Goal: Task Accomplishment & Management: Manage account settings

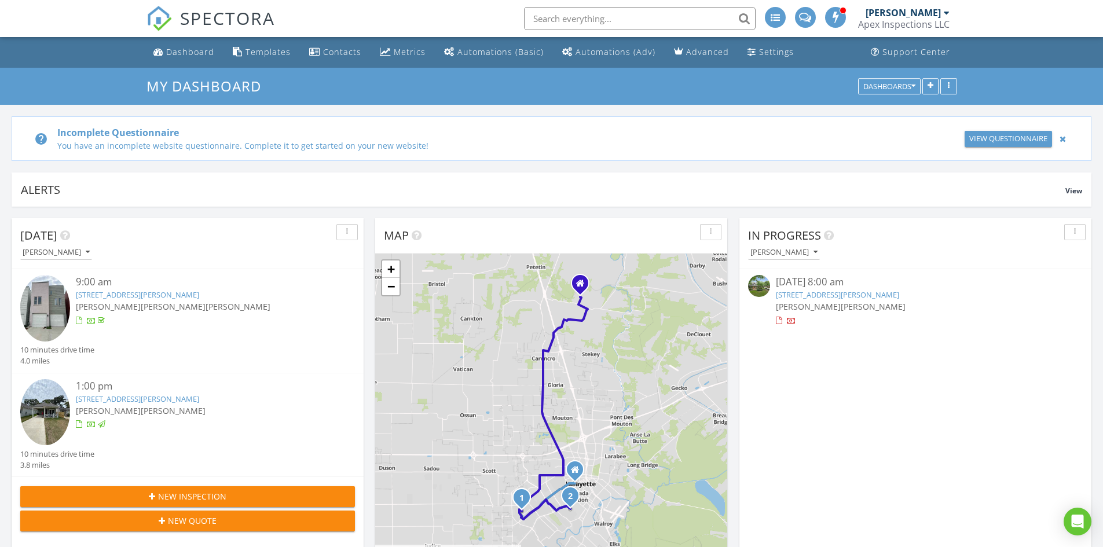
drag, startPoint x: 0, startPoint y: 0, endPoint x: 832, endPoint y: 16, distance: 832.5
click at [832, 16] on span at bounding box center [837, 17] width 12 height 10
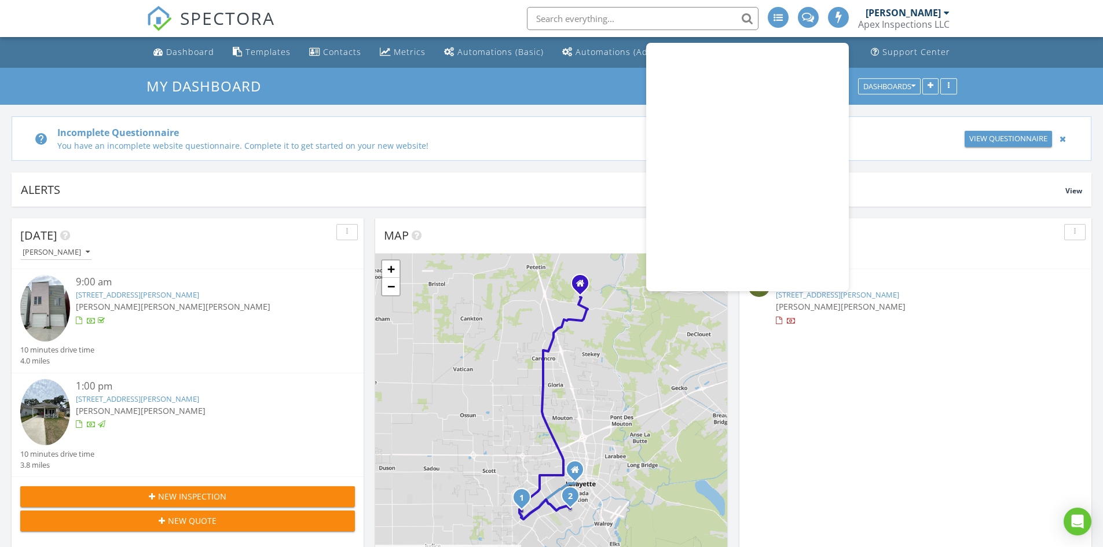
click at [608, 152] on div "help Incomplete Questionnaire You have an incomplete website questionnaire. Com…" at bounding box center [552, 138] width 1080 height 45
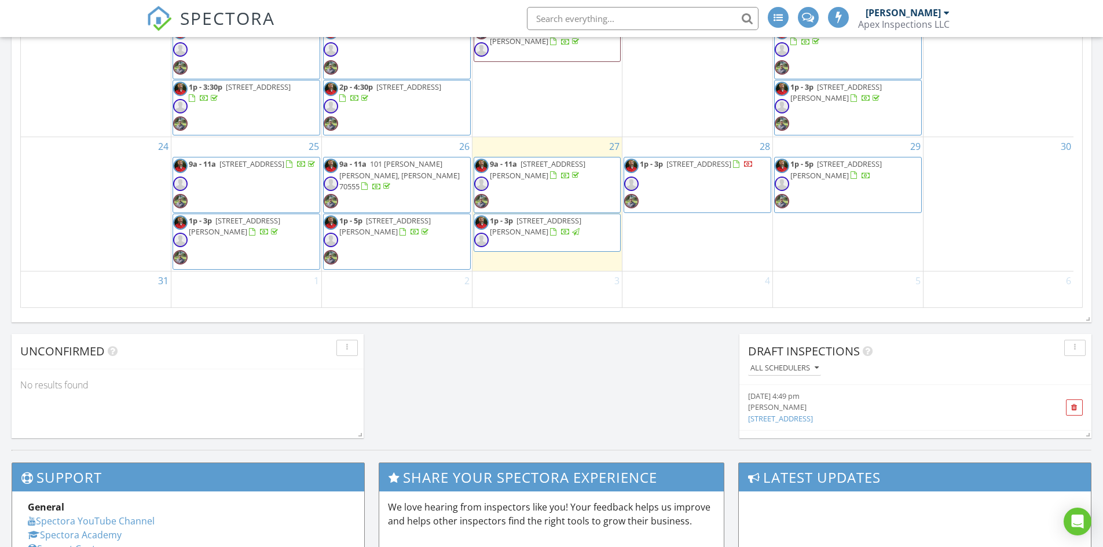
scroll to position [179, 0]
click at [217, 282] on div "1" at bounding box center [246, 290] width 150 height 38
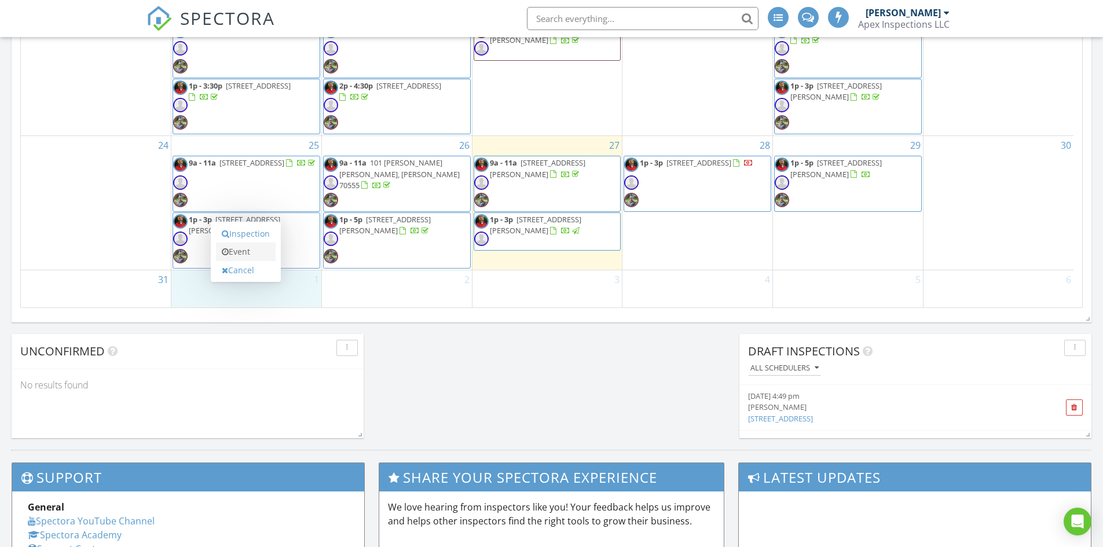
click at [235, 256] on link "Event" at bounding box center [246, 252] width 60 height 19
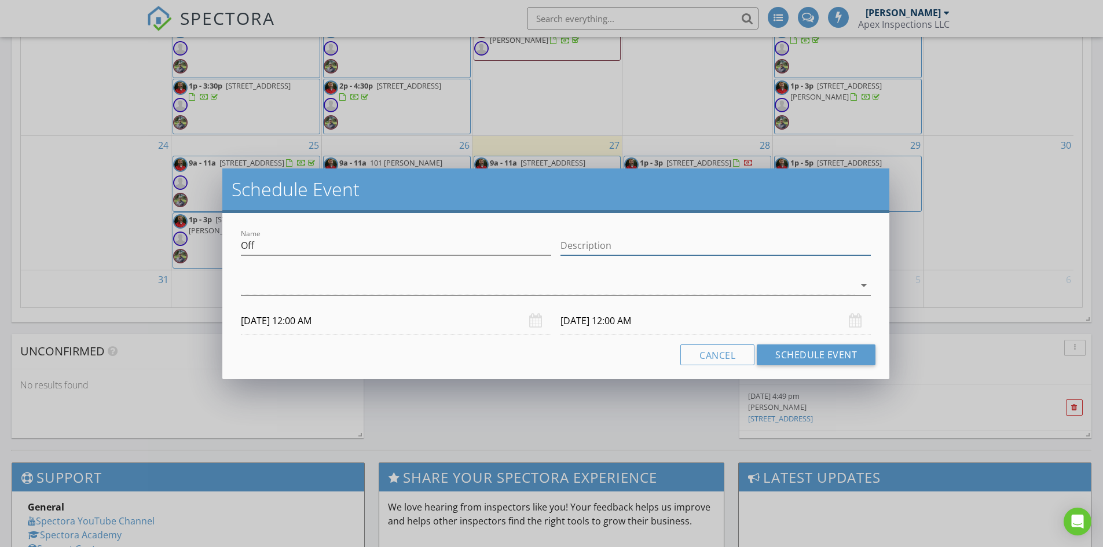
click at [657, 240] on input "Description" at bounding box center [716, 245] width 310 height 19
type input "[DATE]"
click at [565, 294] on div at bounding box center [548, 285] width 614 height 19
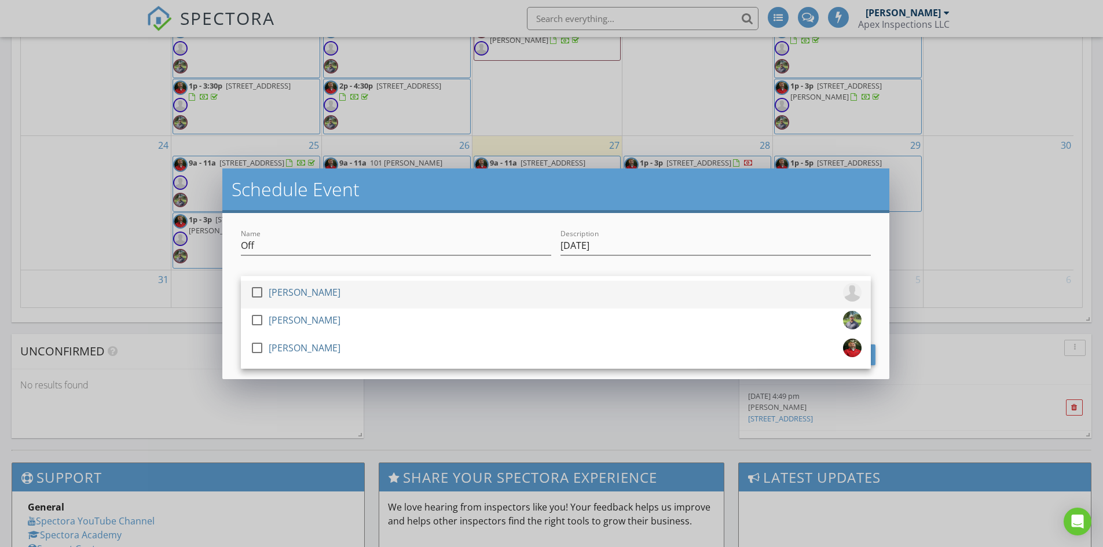
click at [255, 291] on div at bounding box center [257, 293] width 20 height 20
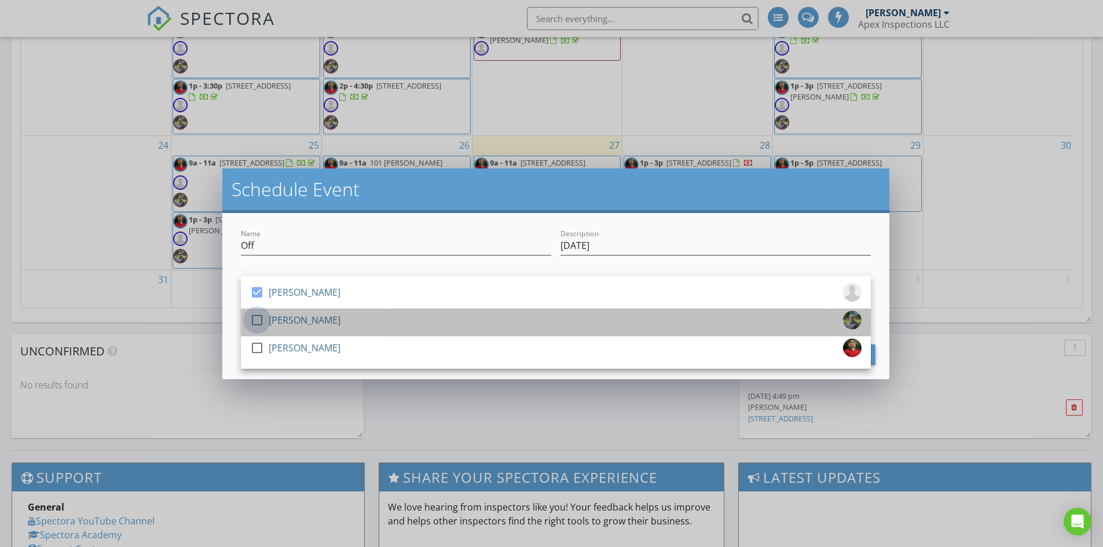
click at [257, 316] on div at bounding box center [257, 320] width 20 height 20
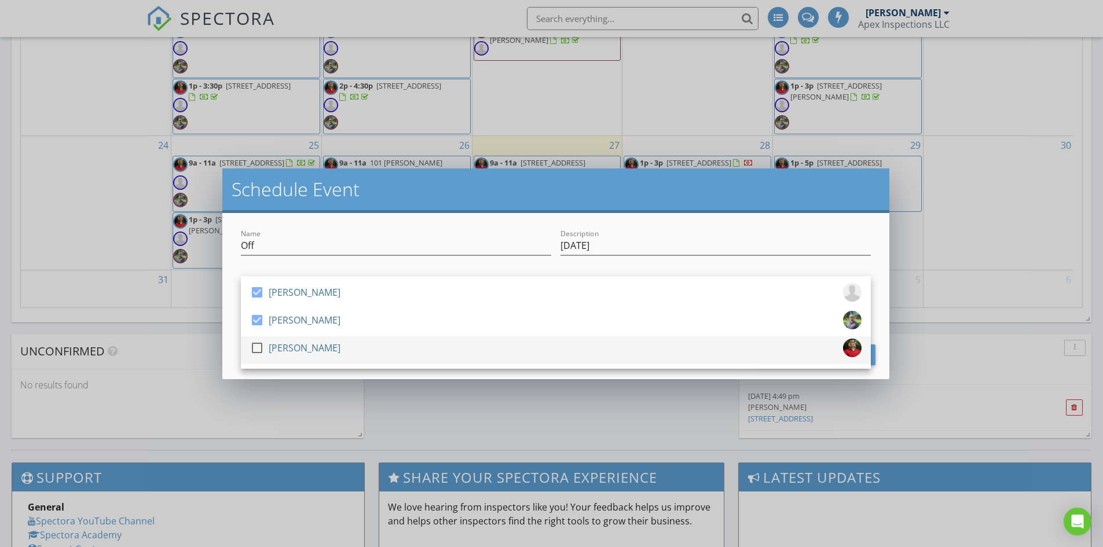
click at [256, 352] on div at bounding box center [257, 348] width 20 height 20
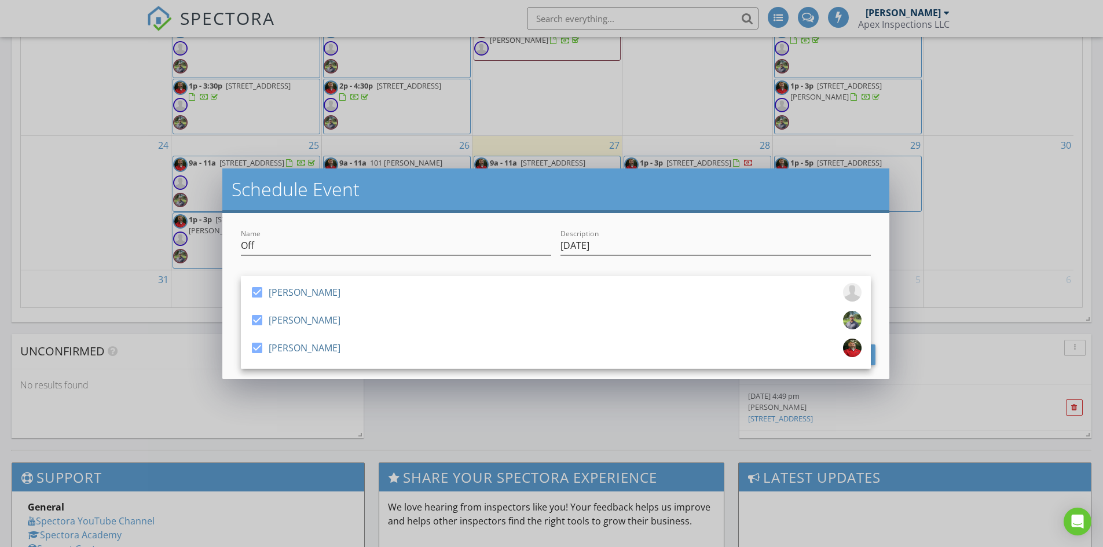
click at [436, 377] on div "Name Off Description [DATE] check_box [PERSON_NAME] check_box [PERSON_NAME] che…" at bounding box center [555, 296] width 667 height 166
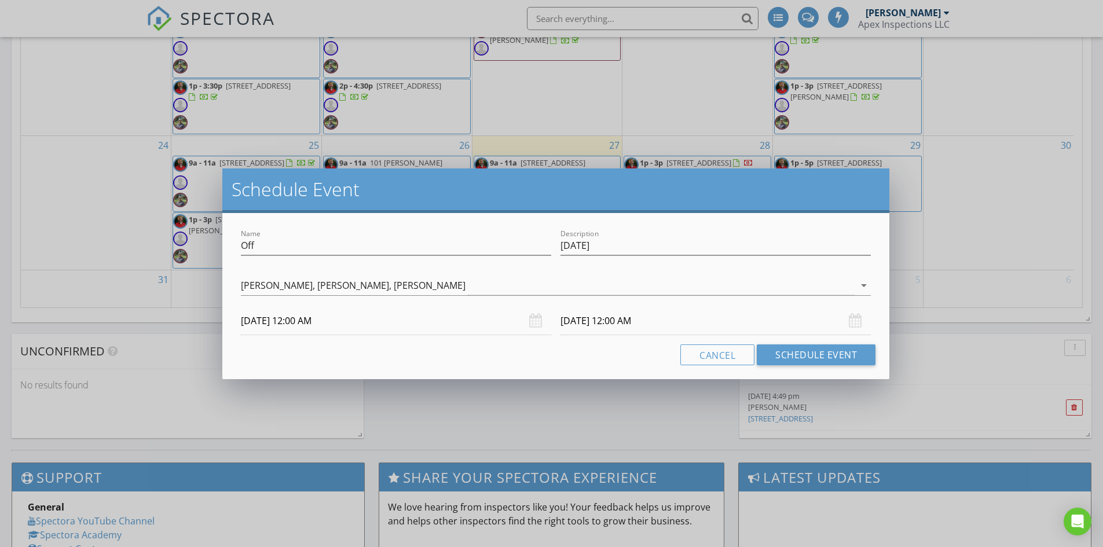
click at [368, 326] on input "[DATE] 12:00 AM" at bounding box center [396, 321] width 310 height 28
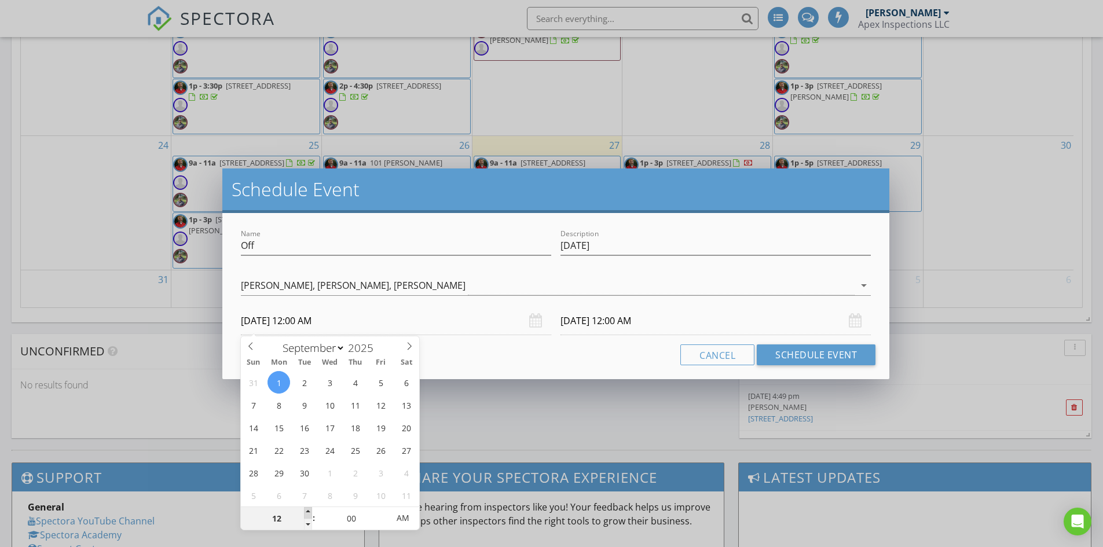
type input "01"
type input "[DATE] 1:00 AM"
click at [310, 513] on span at bounding box center [308, 513] width 8 height 12
type input "02"
type input "[DATE] 2:00 AM"
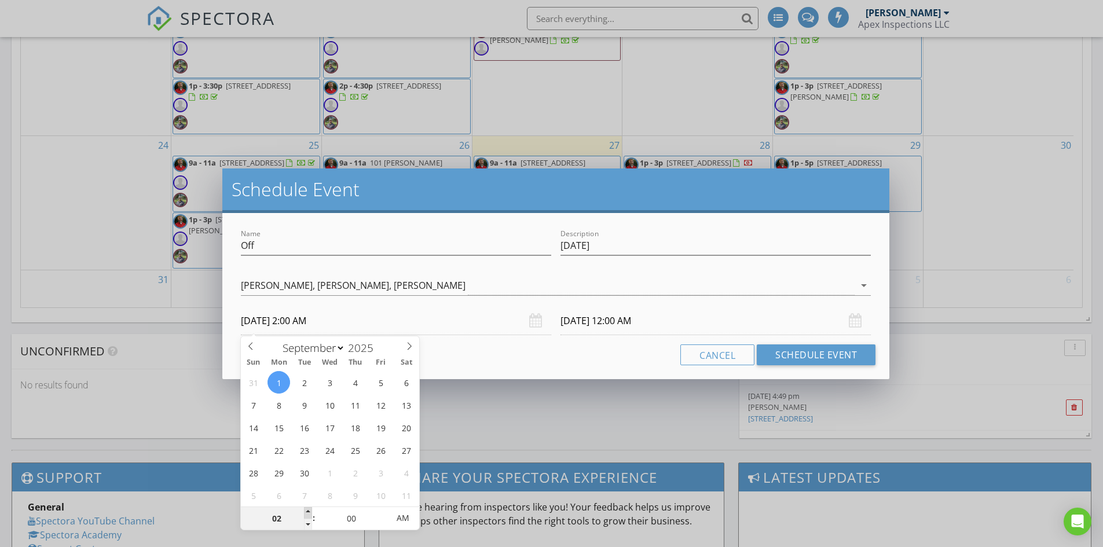
click at [310, 513] on span at bounding box center [308, 513] width 8 height 12
type input "03"
type input "[DATE] 3:00 AM"
click at [310, 513] on span at bounding box center [308, 513] width 8 height 12
type input "04"
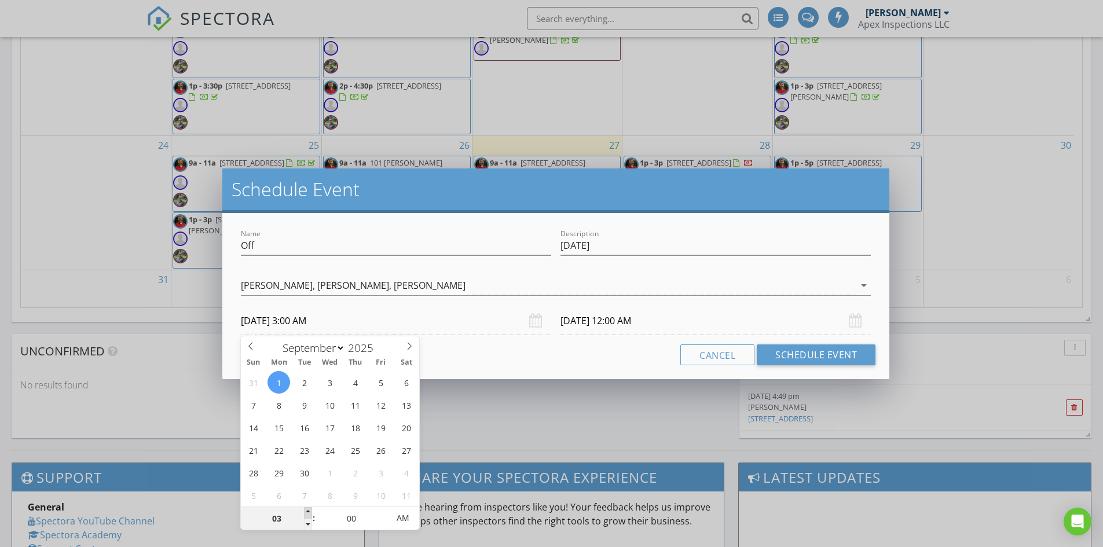
type input "[DATE] 4:00 AM"
click at [310, 513] on span at bounding box center [308, 513] width 8 height 12
type input "[DATE] 4:00 AM"
type input "05"
type input "[DATE] 5:00 AM"
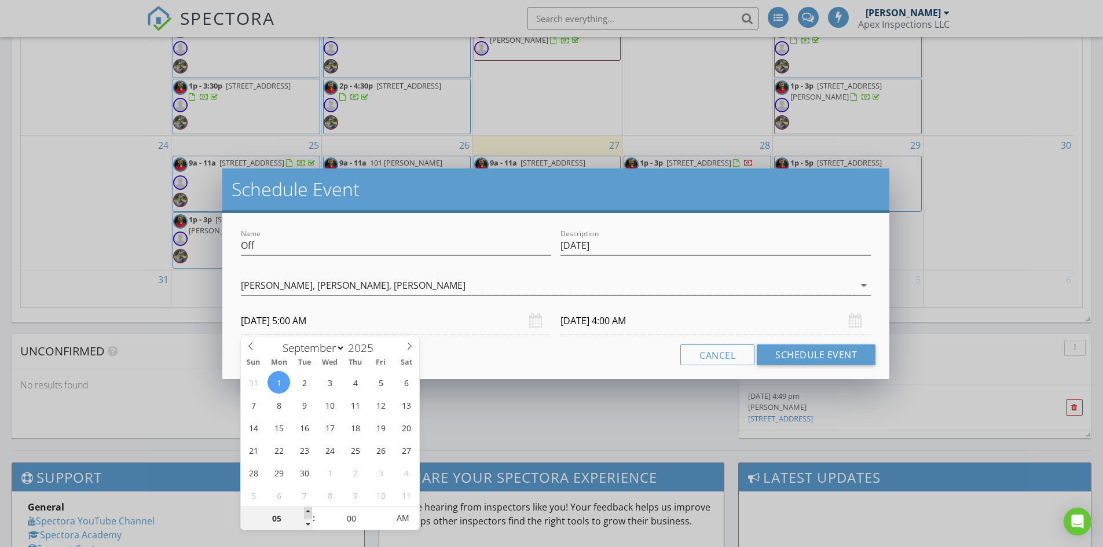
click at [310, 513] on span at bounding box center [308, 513] width 8 height 12
type input "06"
type input "[DATE] 6:00 AM"
click at [310, 513] on span at bounding box center [308, 513] width 8 height 12
type input "[DATE] 6:00 AM"
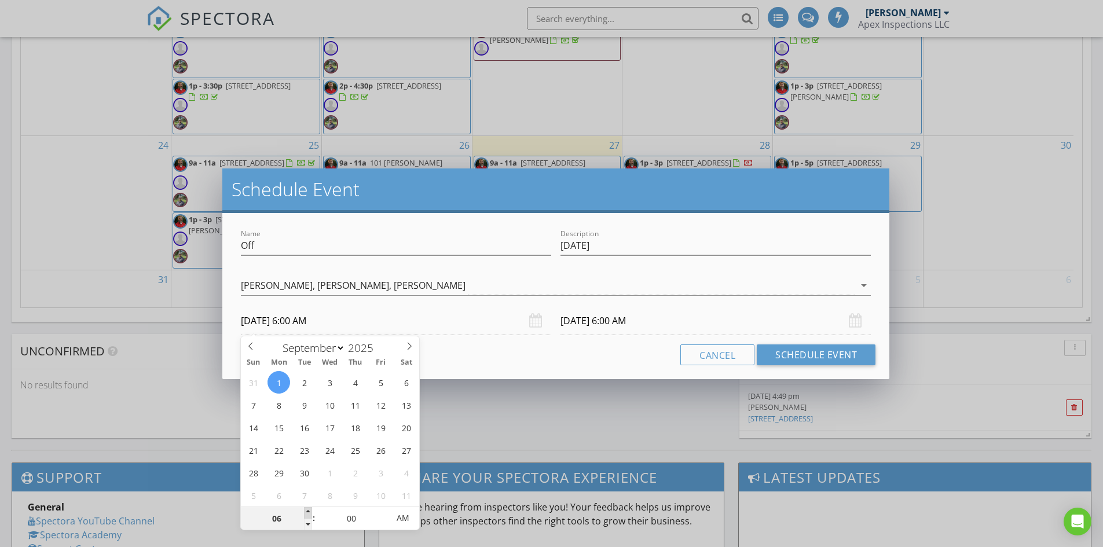
type input "07"
type input "[DATE] 7:00 AM"
click at [310, 513] on span at bounding box center [308, 513] width 8 height 12
click at [493, 359] on div "Cancel Schedule Event" at bounding box center [555, 355] width 639 height 21
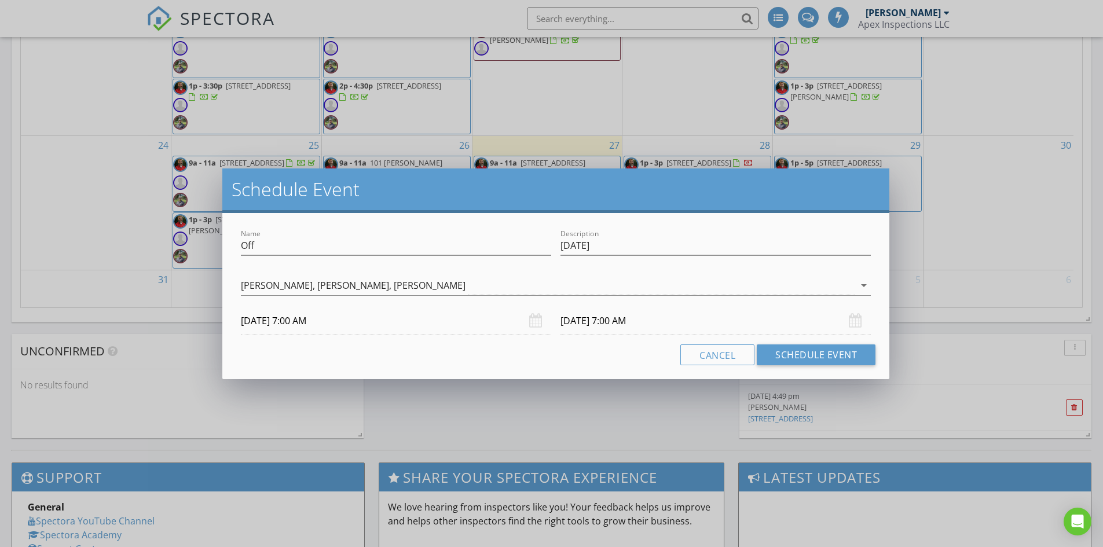
click at [604, 325] on input "[DATE] 7:00 AM" at bounding box center [716, 321] width 310 height 28
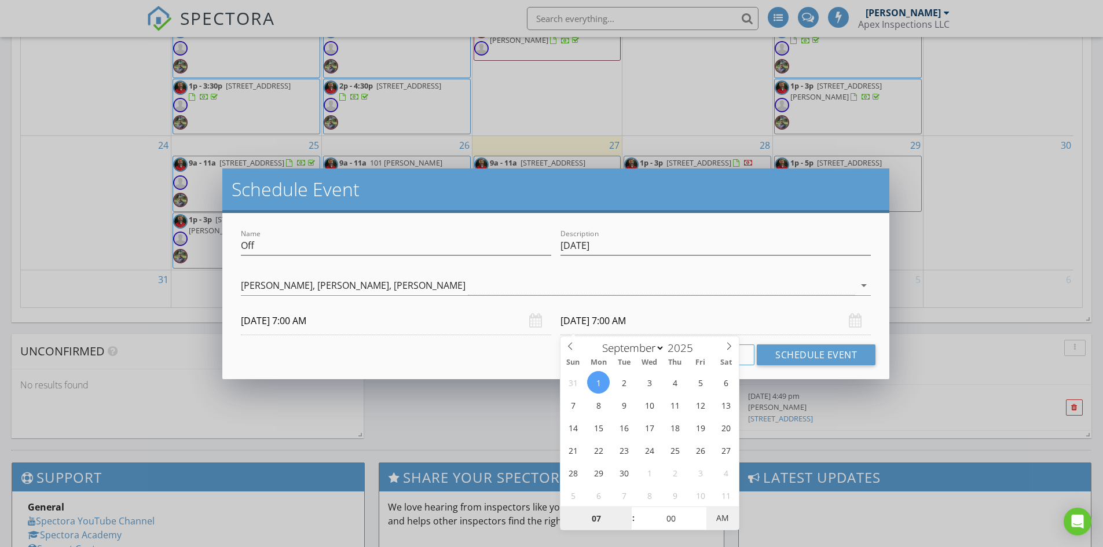
type input "[DATE] 7:00 PM"
click at [719, 519] on span "AM" at bounding box center [723, 518] width 32 height 23
click at [529, 360] on div "Cancel Schedule Event" at bounding box center [555, 355] width 639 height 21
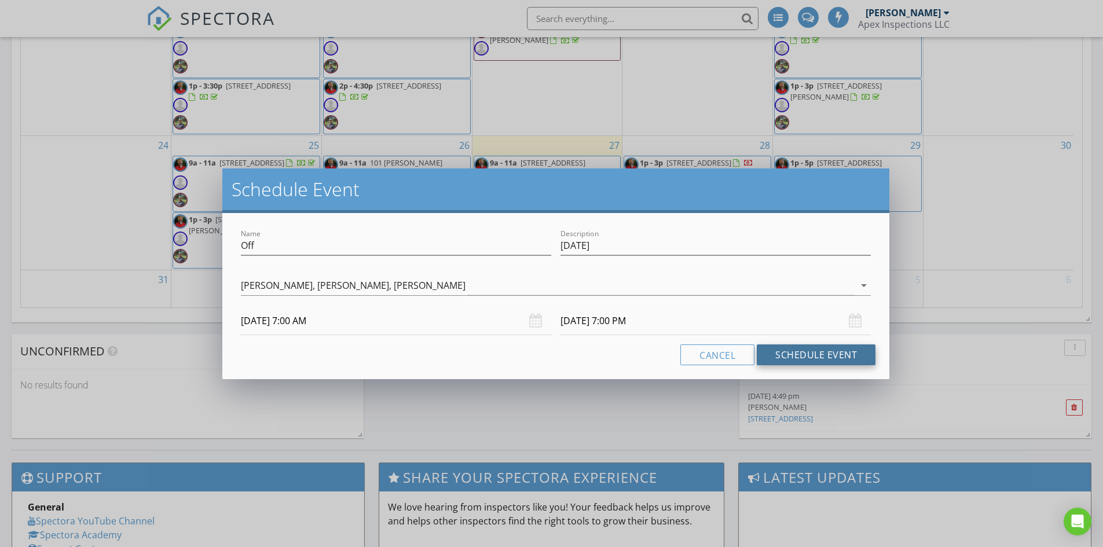
click at [840, 357] on button "Schedule Event" at bounding box center [816, 355] width 119 height 21
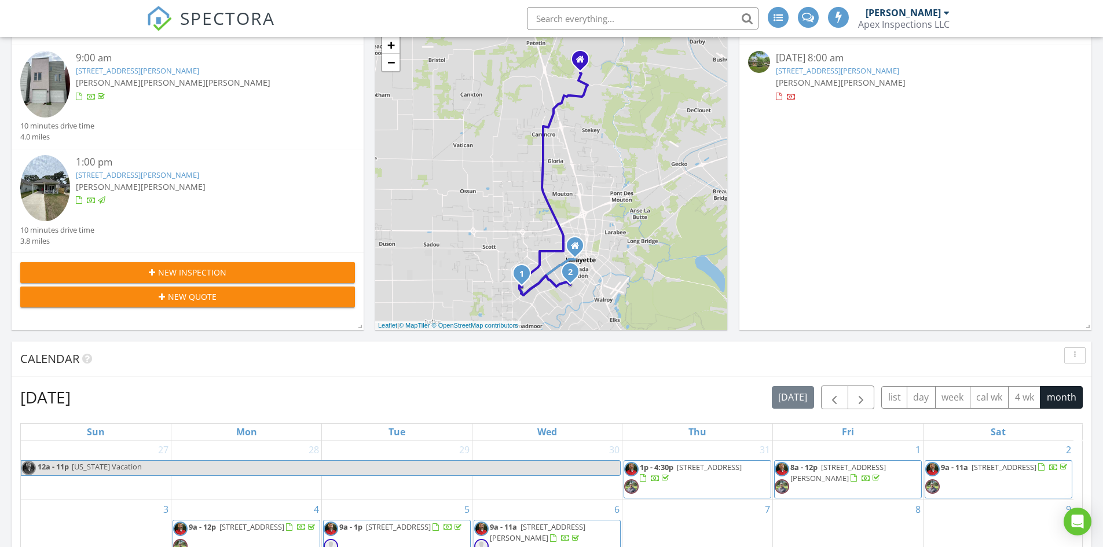
scroll to position [211, 0]
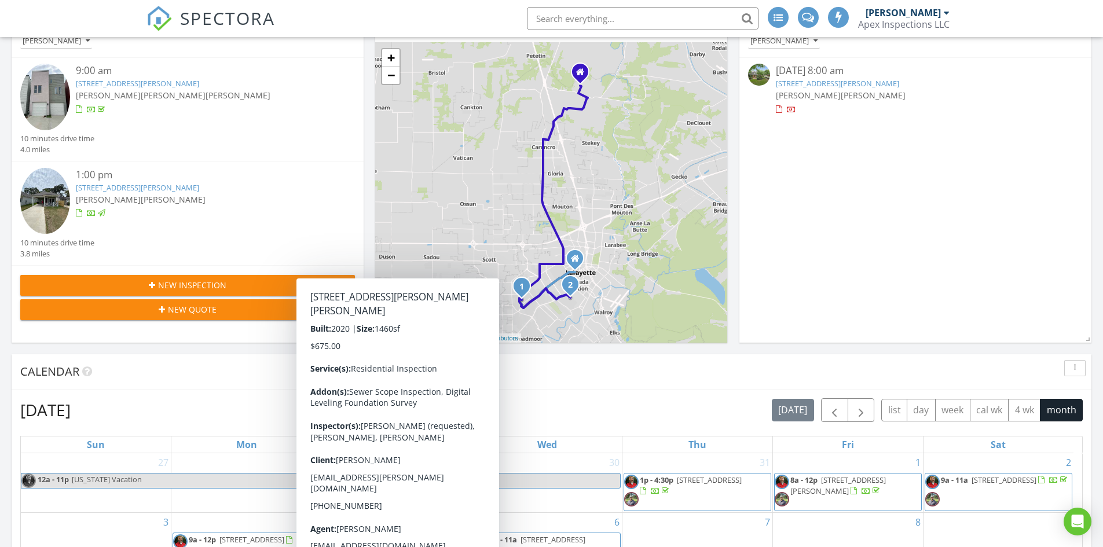
click at [598, 371] on div "Calendar" at bounding box center [543, 371] width 1046 height 17
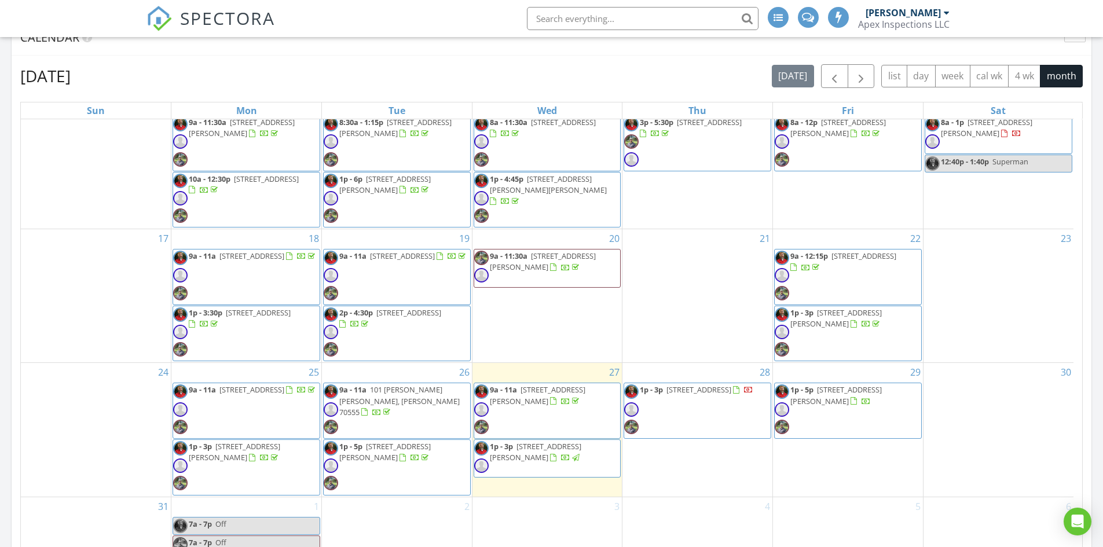
scroll to position [675, 0]
